Goal: Check status

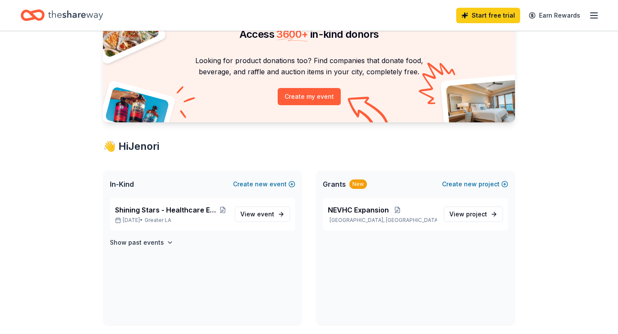
scroll to position [55, 0]
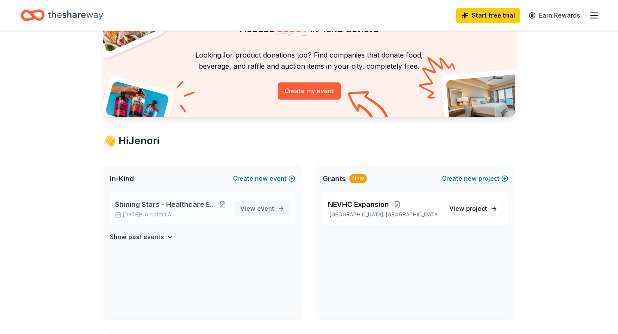
click at [263, 205] on span "event" at bounding box center [265, 208] width 17 height 7
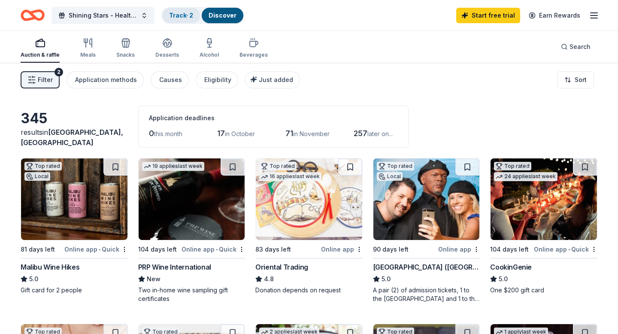
click at [184, 14] on link "Track · 2" at bounding box center [181, 15] width 24 height 7
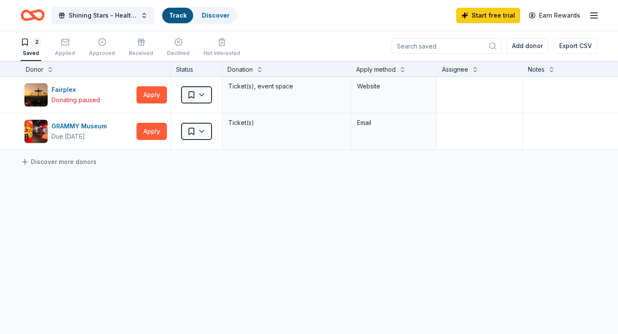
scroll to position [0, 0]
click at [64, 43] on icon "button" at bounding box center [65, 41] width 9 height 9
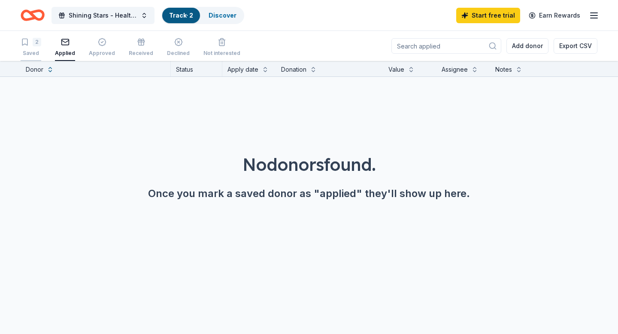
click at [36, 39] on div "2" at bounding box center [37, 42] width 9 height 9
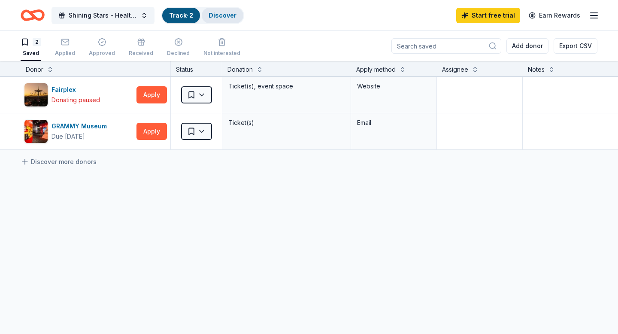
click at [225, 15] on link "Discover" at bounding box center [223, 15] width 28 height 7
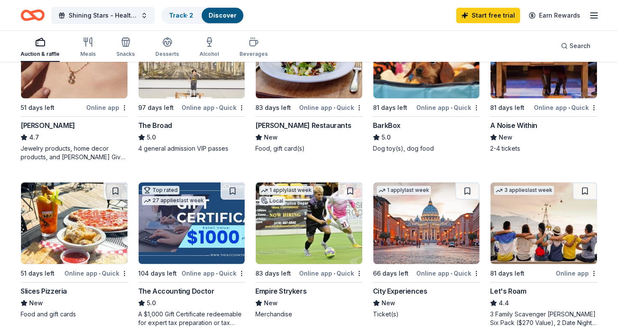
scroll to position [306, 0]
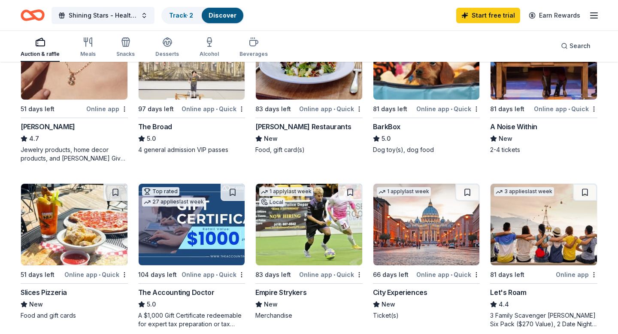
click at [421, 253] on img at bounding box center [427, 225] width 107 height 82
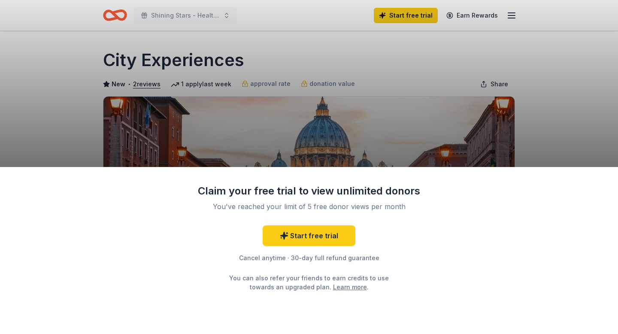
click at [330, 131] on div "Claim your free trial to view unlimited donors You've reached your limit of 5 f…" at bounding box center [309, 167] width 618 height 334
